Goal: Find specific page/section: Find specific page/section

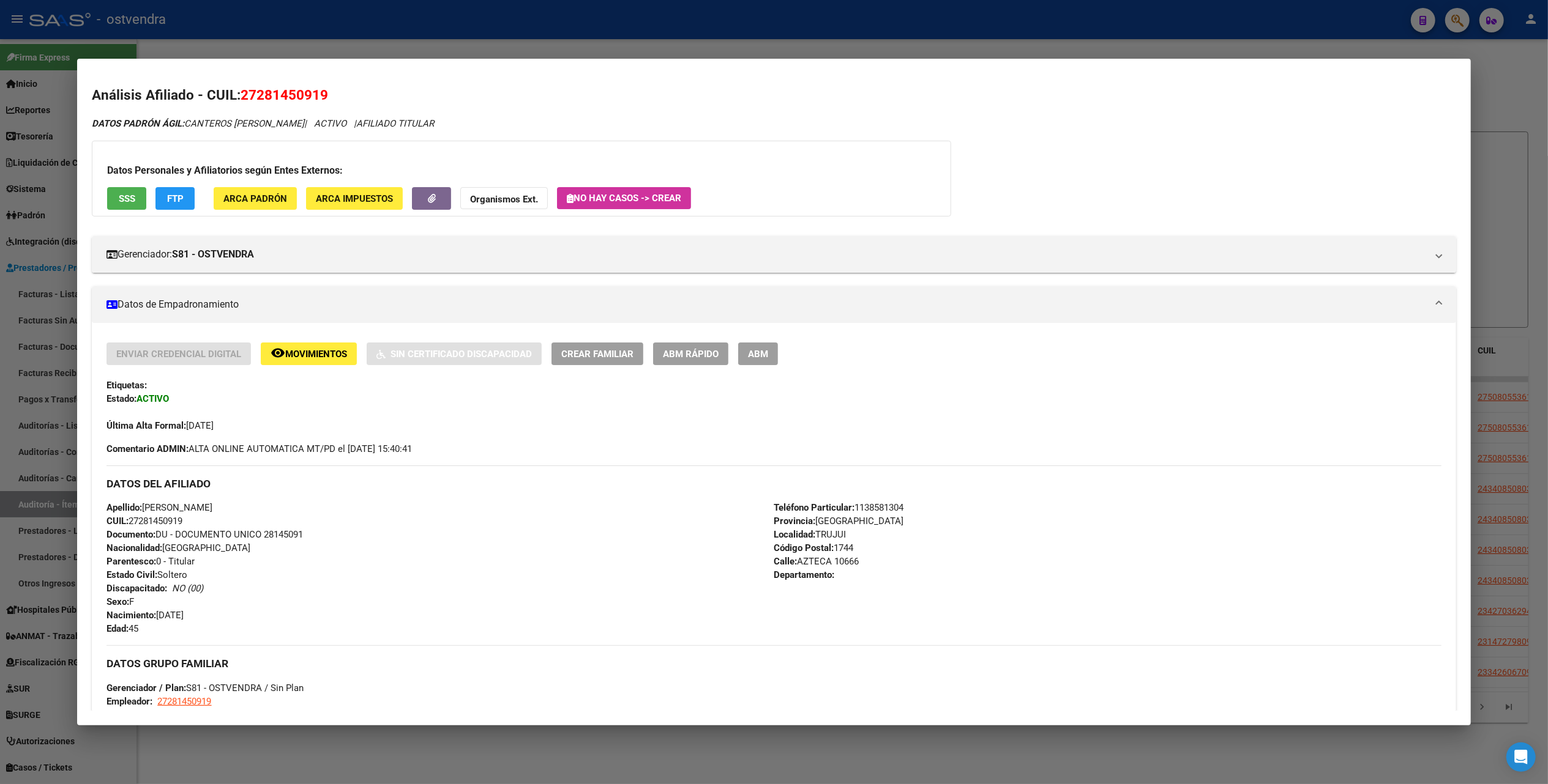
click at [1511, 106] on div at bounding box center [774, 392] width 1548 height 784
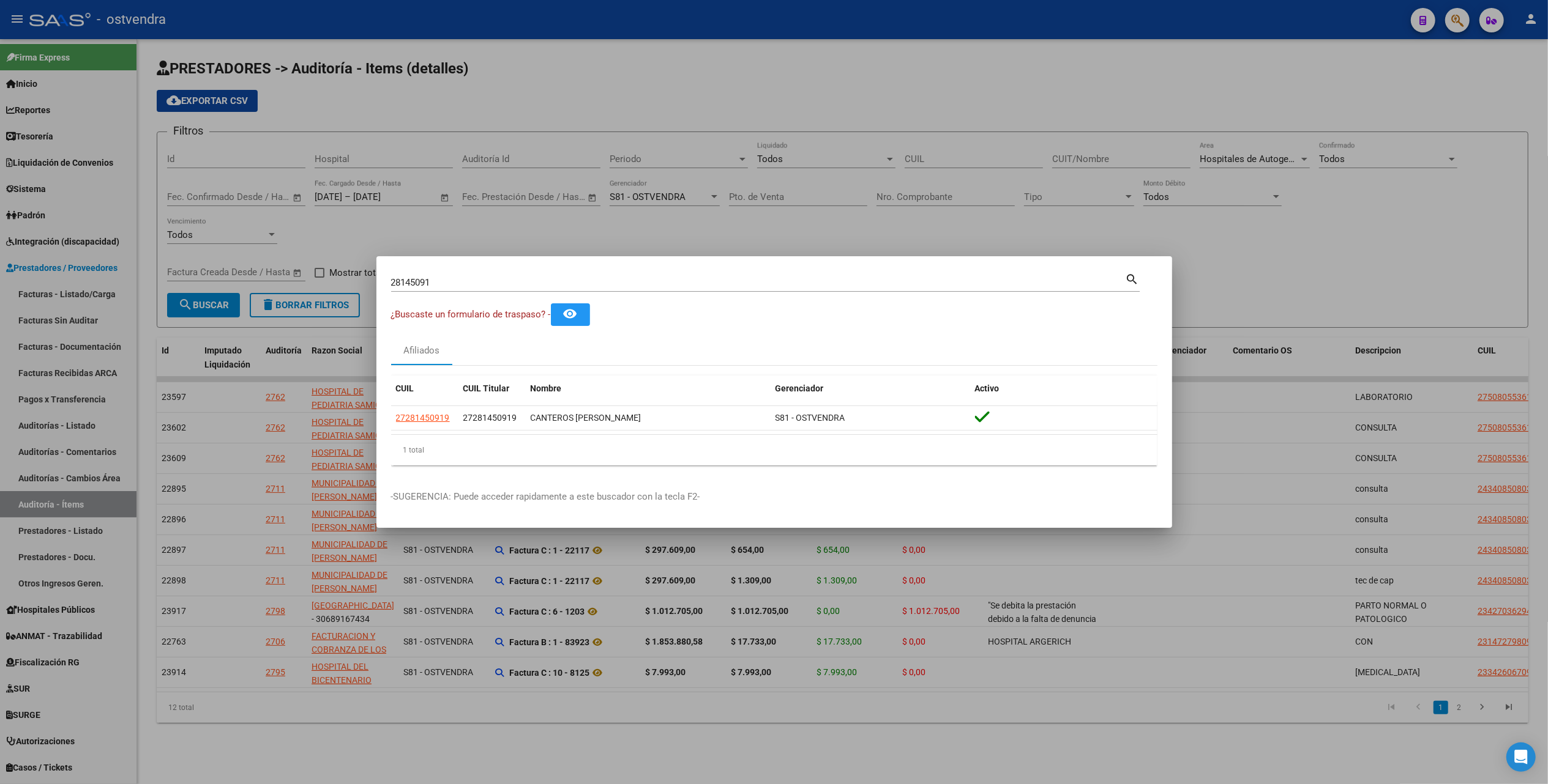
click at [1258, 245] on div at bounding box center [774, 392] width 1548 height 784
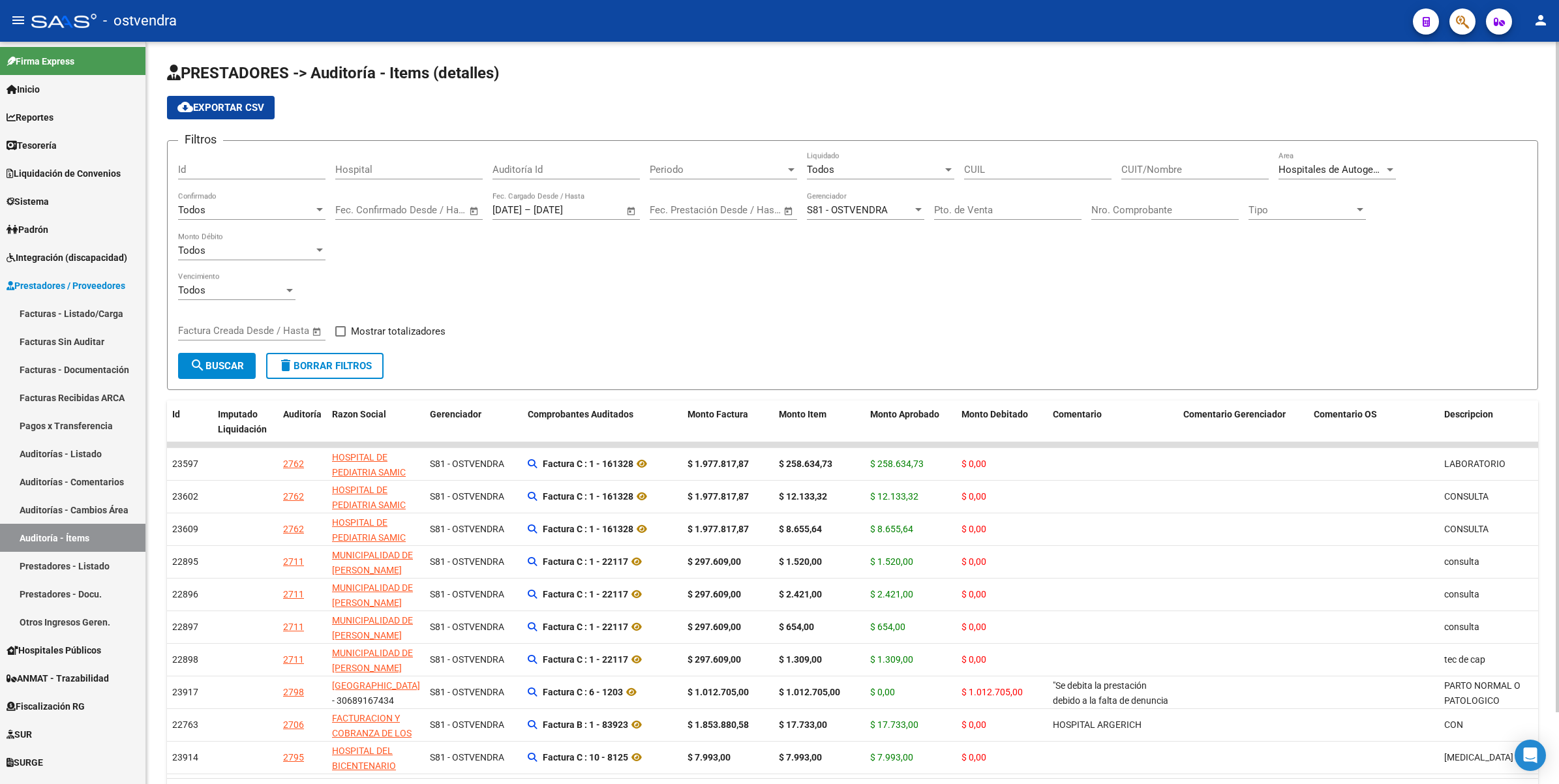
drag, startPoint x: 1629, startPoint y: 1, endPoint x: 793, endPoint y: 327, distance: 897.3
click at [793, 327] on div "Filtros Id Hospital Auditoría Id Periodo Periodo Todos Liquidado CUIL CUIT/Nomb…" at bounding box center [853, 252] width 1349 height 202
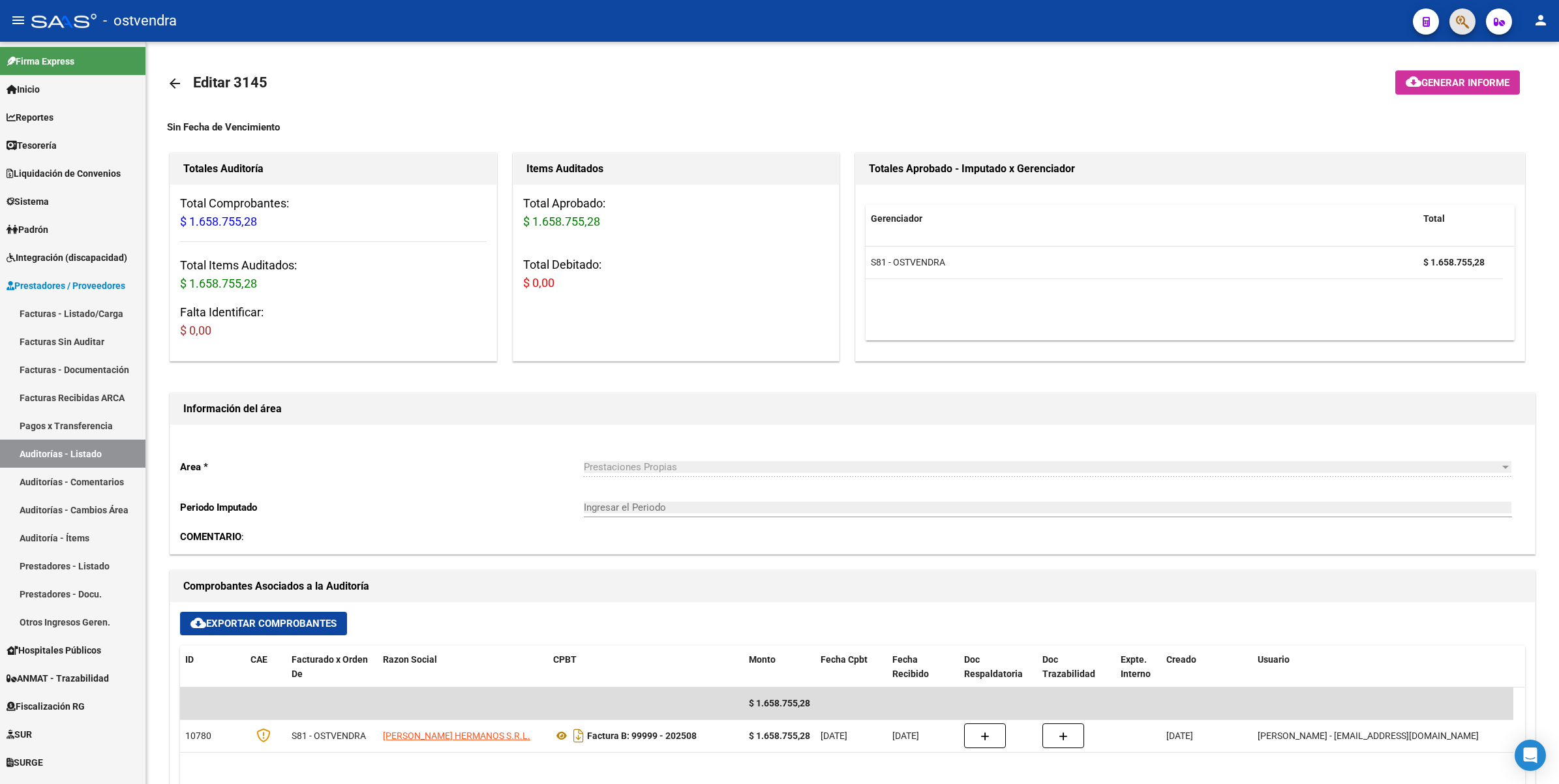
click at [1455, 20] on button "button" at bounding box center [1462, 22] width 26 height 26
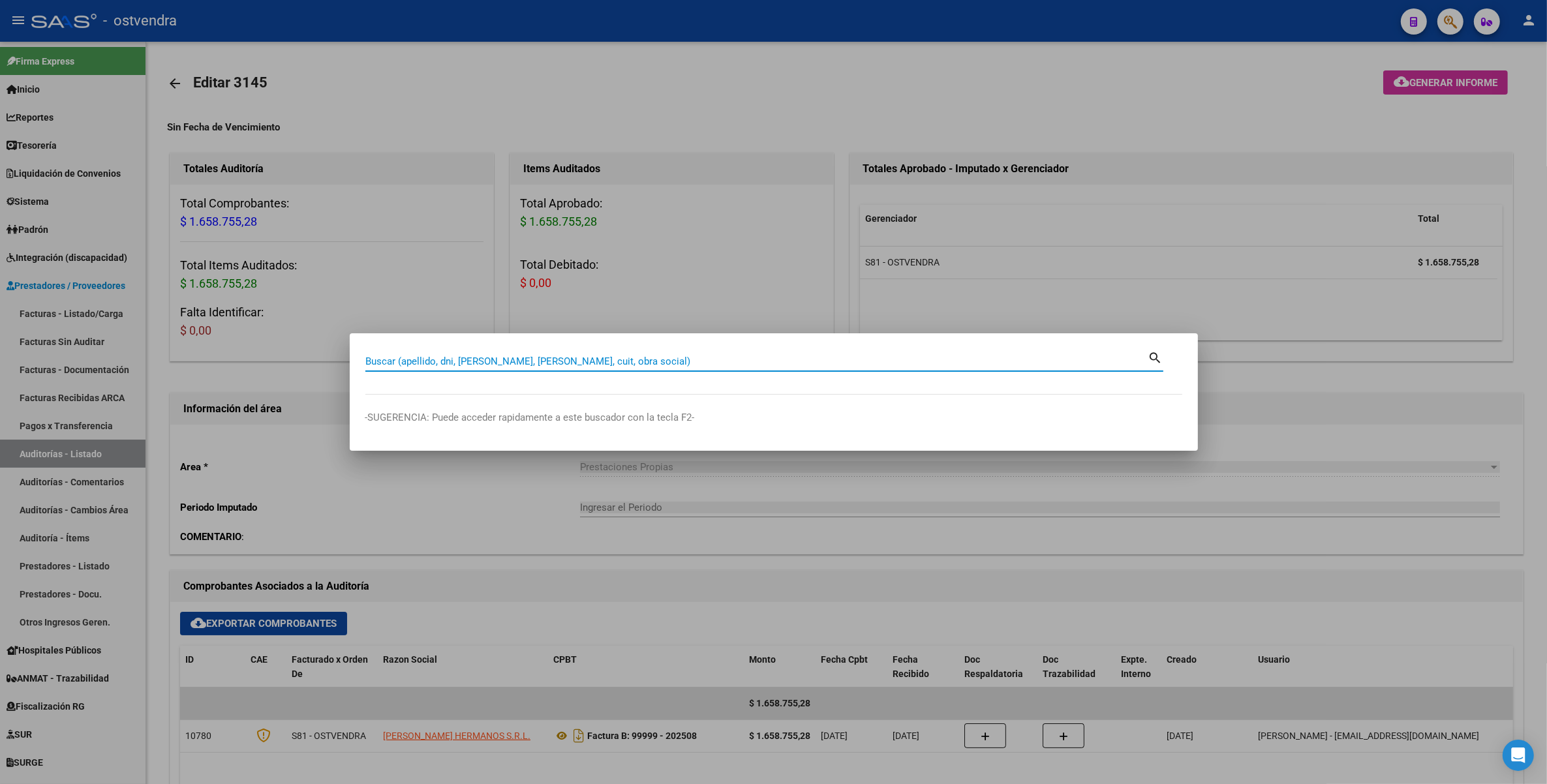
click at [636, 365] on input "Buscar (apellido, dni, [PERSON_NAME], [PERSON_NAME], cuit, obra social)" at bounding box center [757, 361] width 783 height 11
click at [637, 357] on input "Buscar (apellido, dni, [PERSON_NAME], [PERSON_NAME], cuit, obra social)" at bounding box center [757, 361] width 783 height 11
click at [628, 357] on input "Buscar (apellido, dni, [PERSON_NAME], [PERSON_NAME], cuit, obra social)" at bounding box center [757, 361] width 783 height 11
paste input "28145091"
type input "28145091"
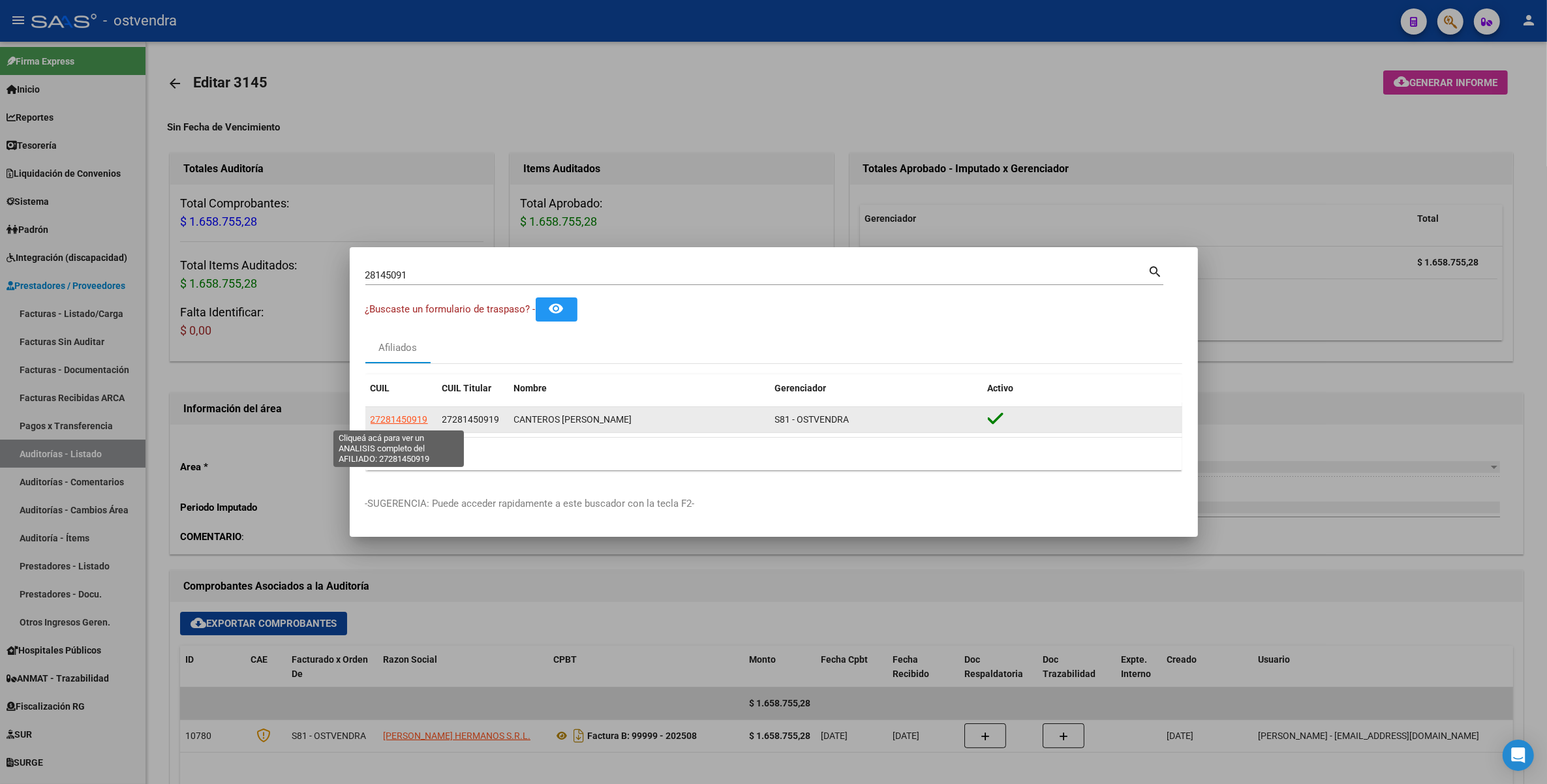
click at [401, 418] on span "27281450919" at bounding box center [399, 420] width 57 height 11
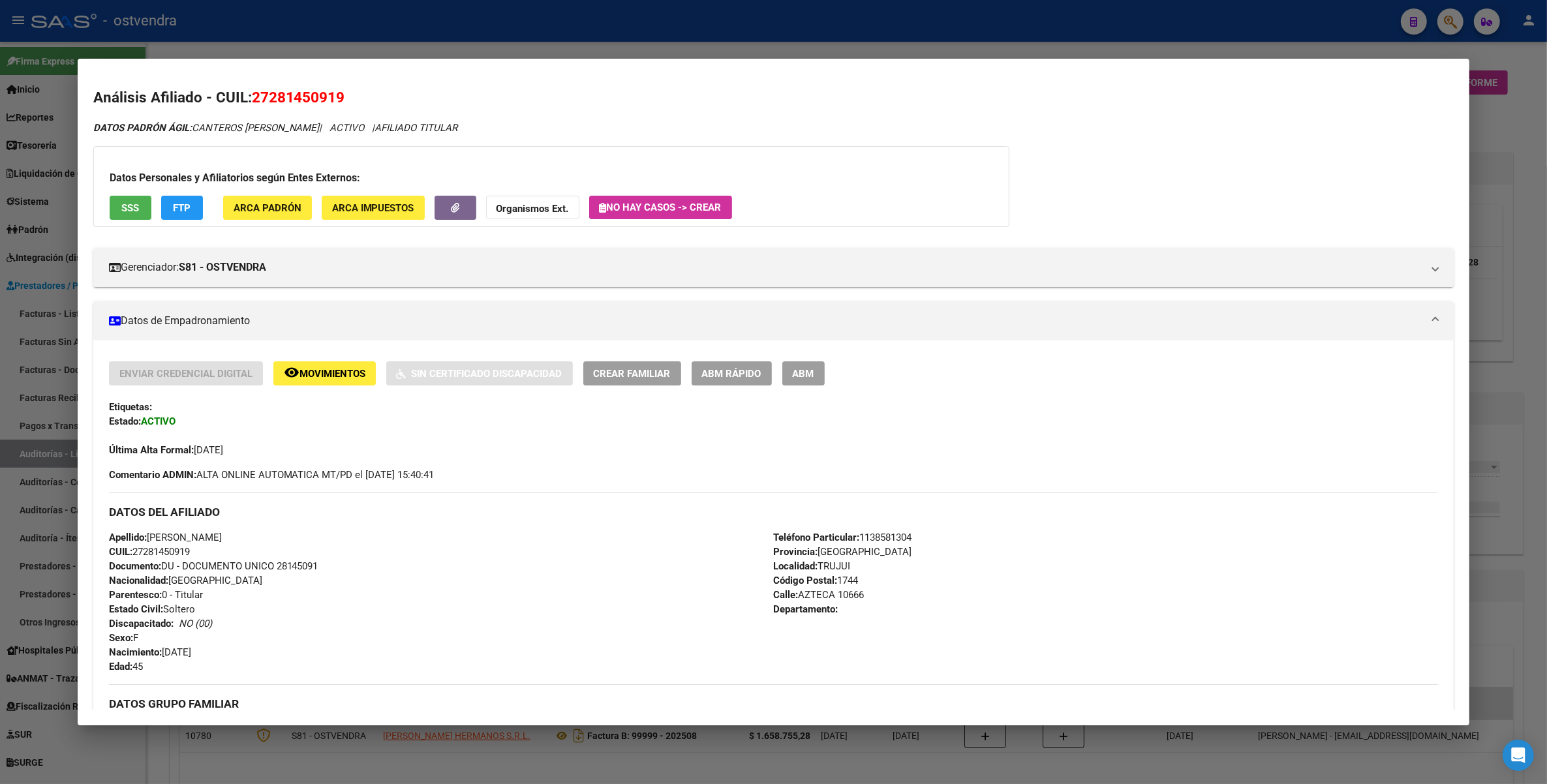
click at [1517, 122] on div at bounding box center [774, 392] width 1547 height 784
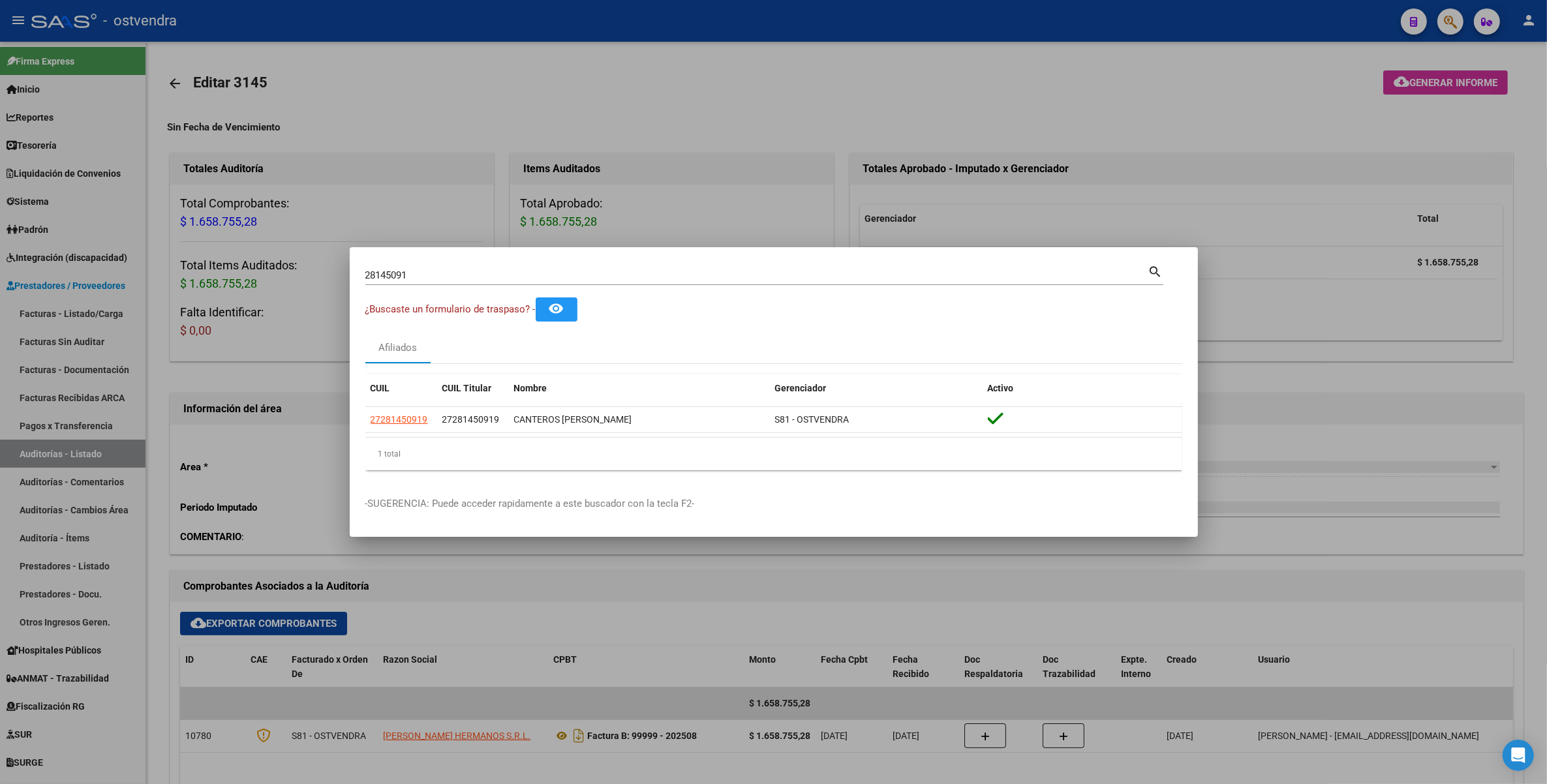
click at [1234, 128] on div at bounding box center [774, 392] width 1547 height 784
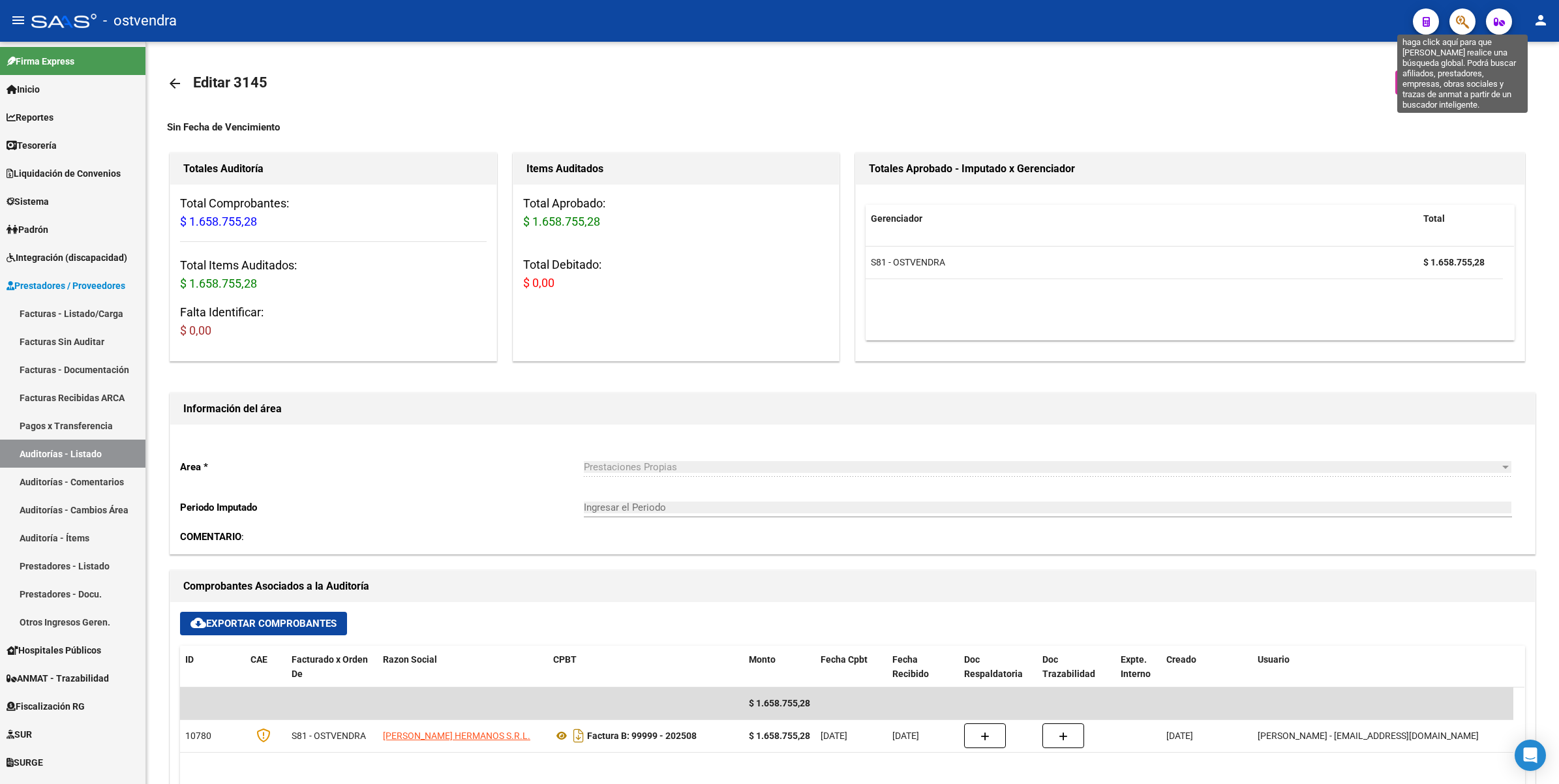
click at [1460, 17] on icon "button" at bounding box center [1462, 22] width 13 height 15
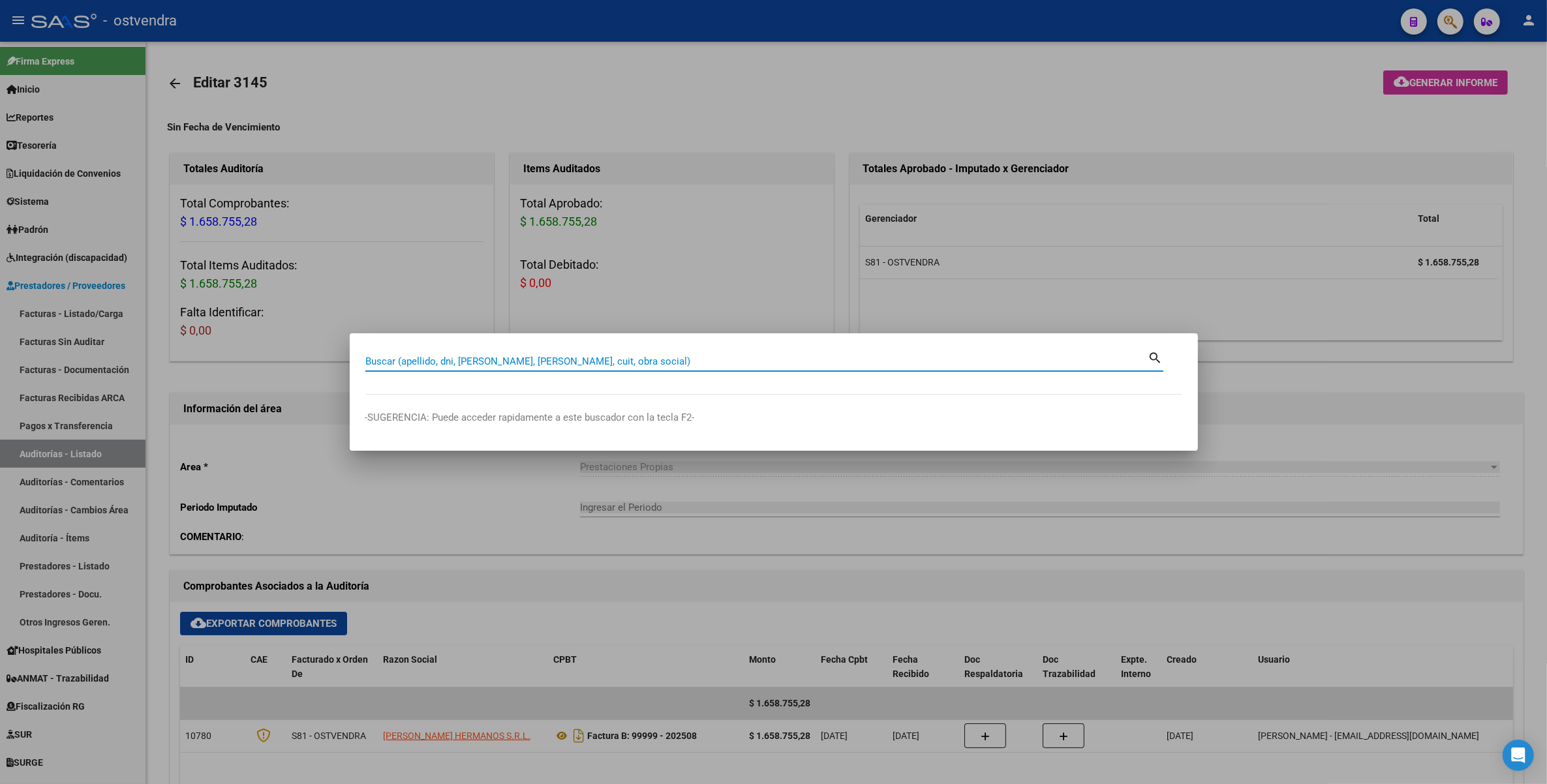
click at [719, 364] on input "Buscar (apellido, dni, [PERSON_NAME], [PERSON_NAME], cuit, obra social)" at bounding box center [757, 361] width 783 height 11
paste input "59828130"
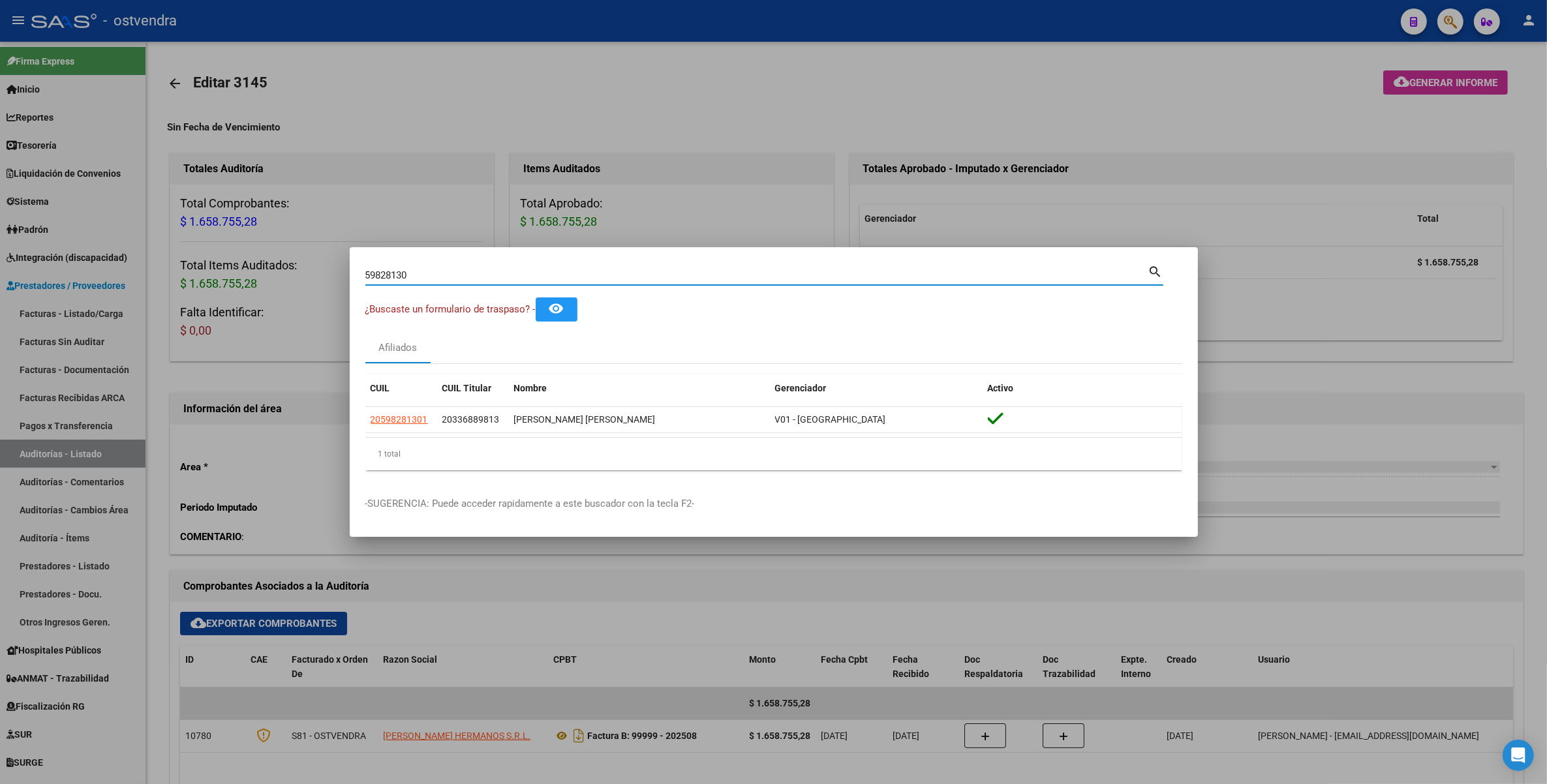
click at [831, 271] on input "59828130" at bounding box center [757, 275] width 783 height 11
type input "5"
paste input "46001187"
type input "46001187"
click at [1193, 111] on div at bounding box center [774, 392] width 1547 height 784
